Goal: Find specific page/section: Find specific page/section

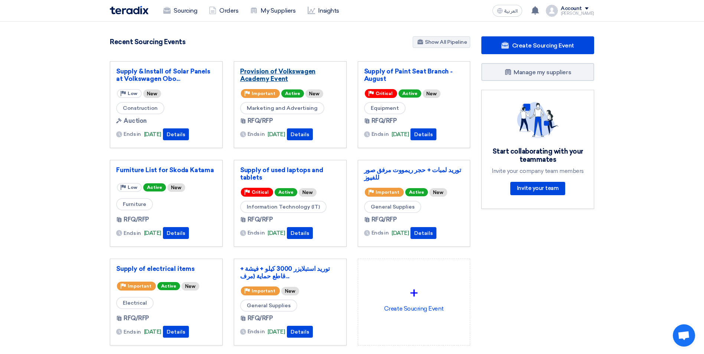
click at [288, 71] on link "Provision of Volkswagen Academy Event" at bounding box center [290, 75] width 100 height 15
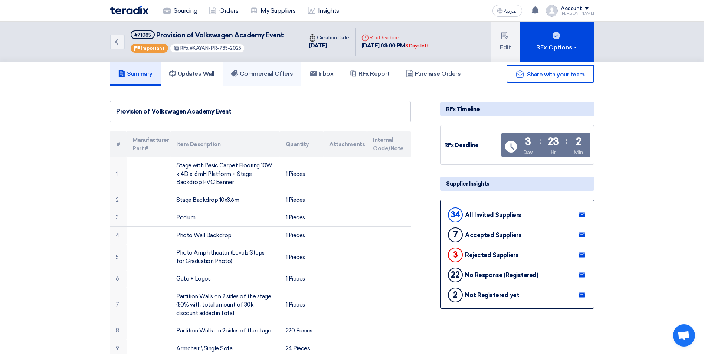
click at [271, 68] on link "Commercial Offers" at bounding box center [262, 74] width 79 height 24
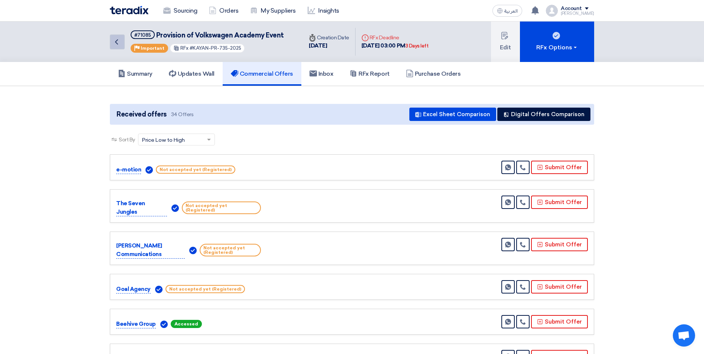
click at [123, 41] on link "Back" at bounding box center [117, 42] width 15 height 15
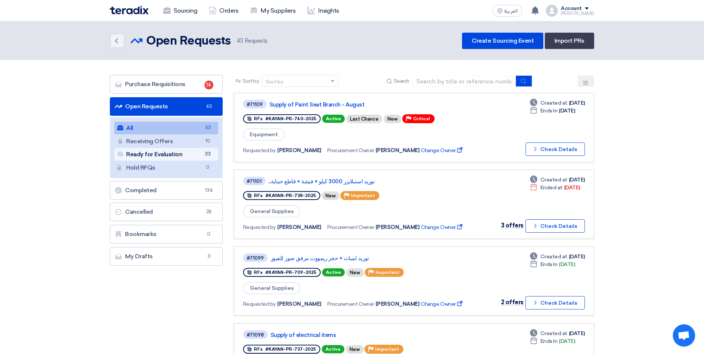
click at [174, 154] on link "Ready for Evaluation Ready for Evaluation 33" at bounding box center [166, 154] width 104 height 13
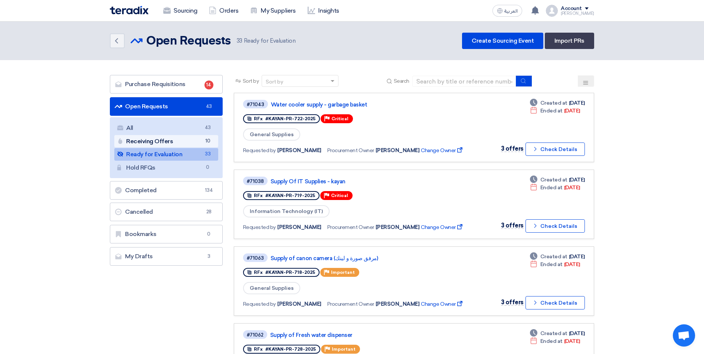
click at [162, 143] on link "Receiving Offers Receiving Offers 10" at bounding box center [166, 141] width 104 height 13
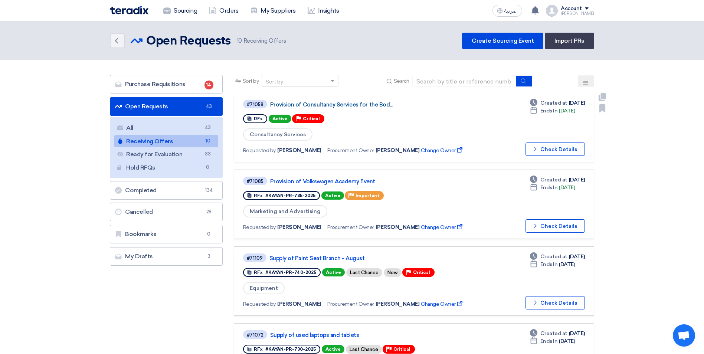
click at [371, 103] on link "Provision of Consultancy Services for the Bod..." at bounding box center [363, 104] width 186 height 7
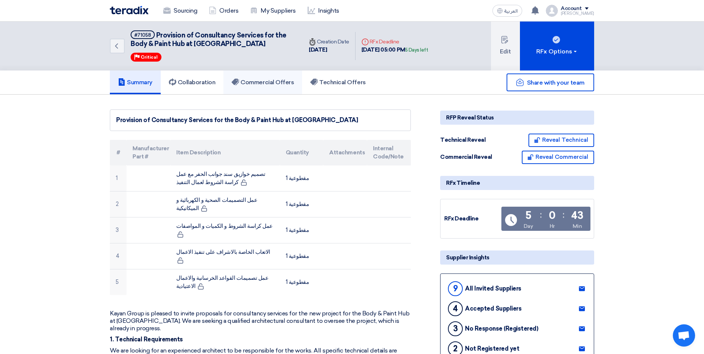
click at [265, 81] on h5 "Commercial Offers" at bounding box center [263, 82] width 62 height 7
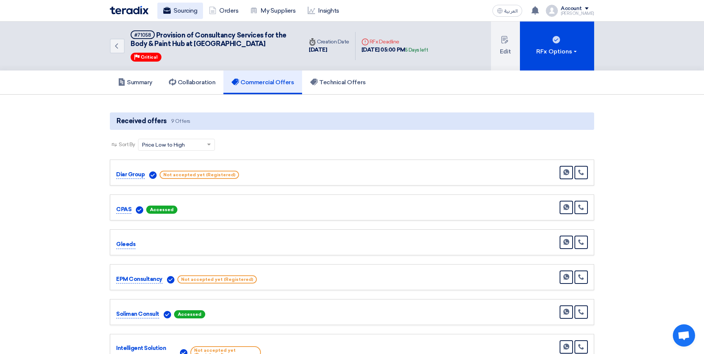
click at [176, 12] on link "Sourcing" at bounding box center [180, 11] width 46 height 16
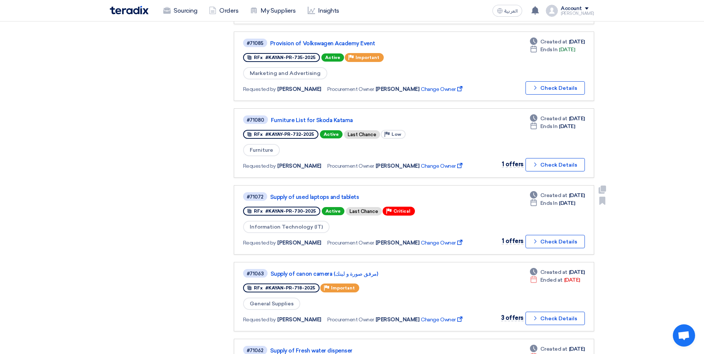
scroll to position [520, 0]
